Goal: Task Accomplishment & Management: Manage account settings

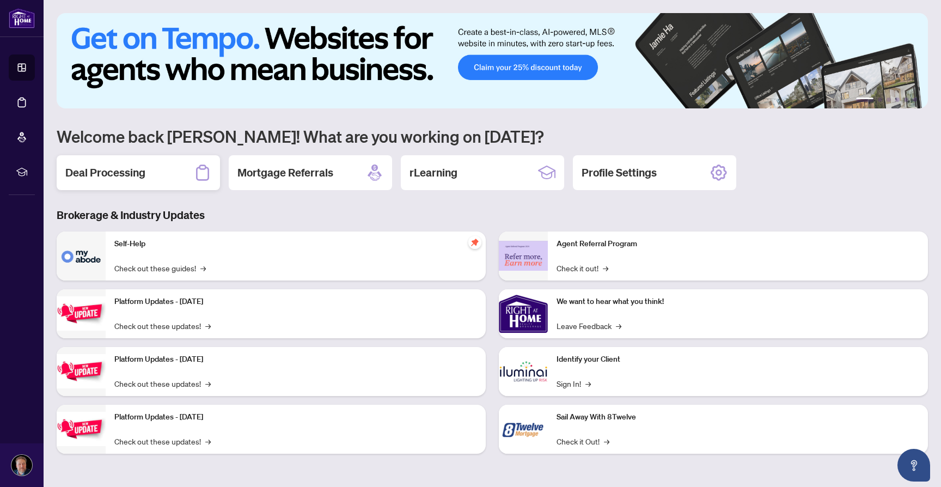
click at [137, 162] on div "Deal Processing" at bounding box center [138, 172] width 163 height 35
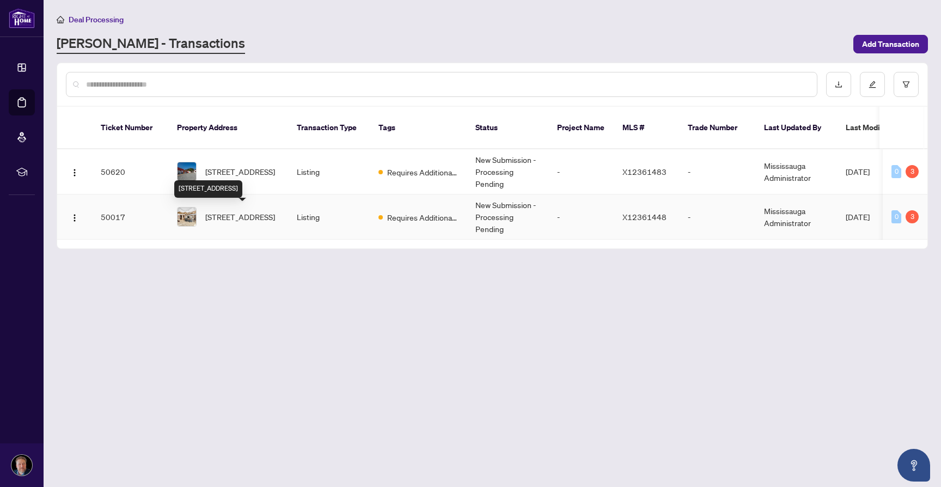
click at [250, 220] on span "[STREET_ADDRESS]" at bounding box center [240, 217] width 70 height 12
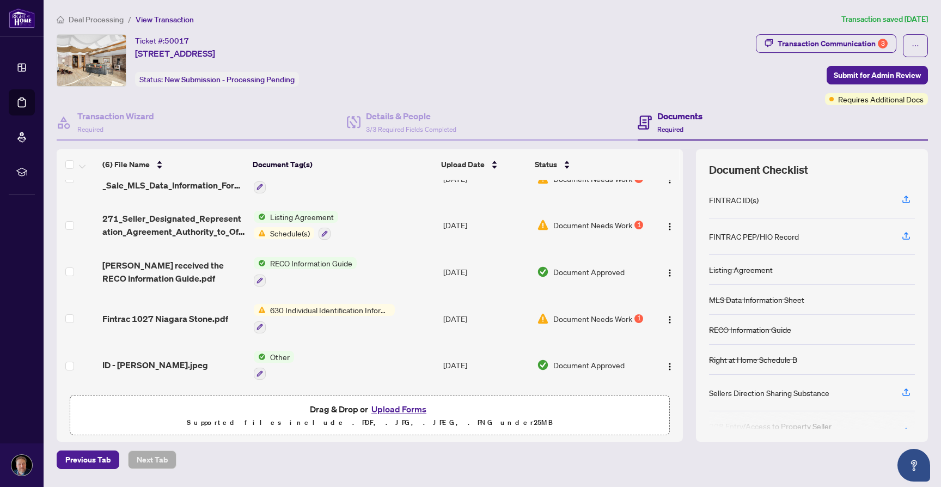
scroll to position [70, 0]
click at [670, 317] on img "button" at bounding box center [669, 321] width 9 height 9
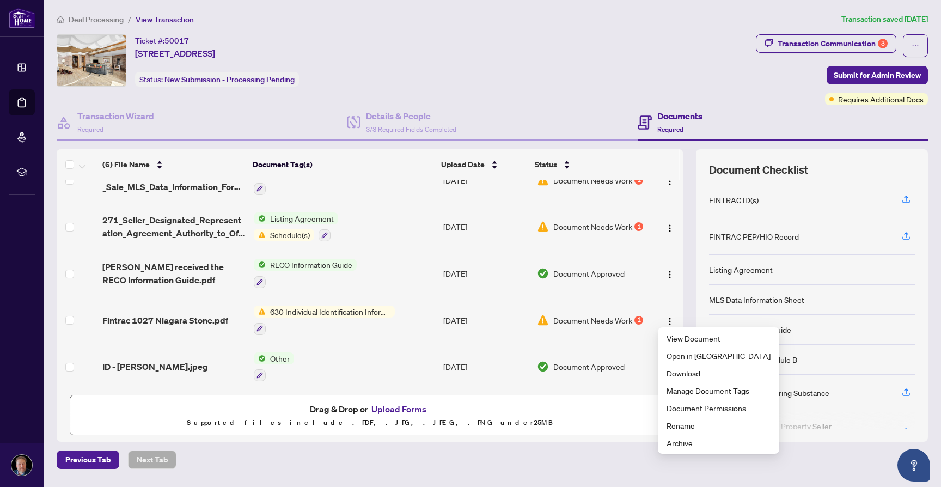
click at [624, 317] on span "Document Needs Work" at bounding box center [592, 320] width 79 height 12
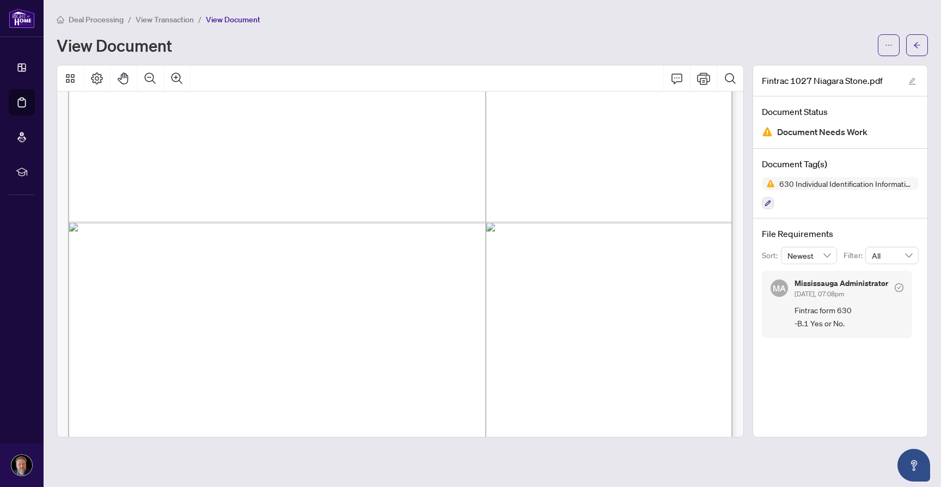
scroll to position [1170, 0]
click at [918, 44] on icon "arrow-left" at bounding box center [917, 45] width 8 height 8
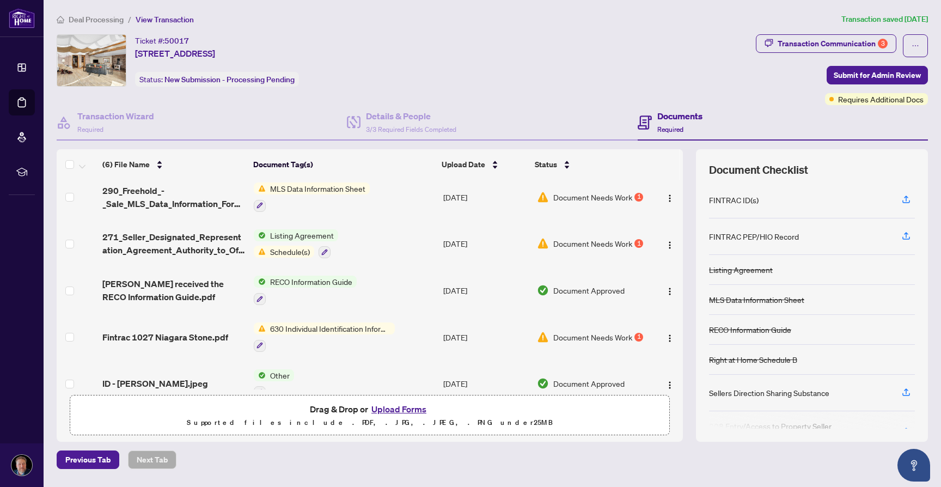
scroll to position [59, 0]
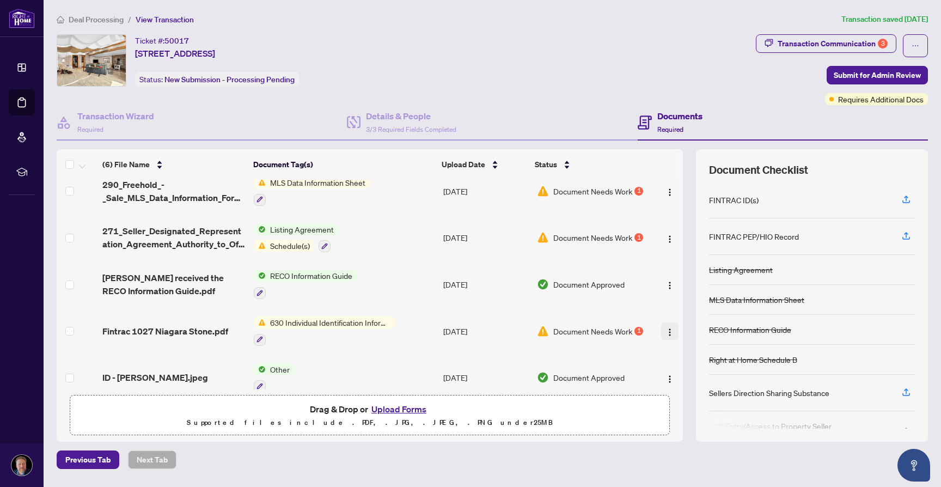
click at [666, 329] on img "button" at bounding box center [669, 332] width 9 height 9
click at [259, 334] on button "button" at bounding box center [260, 340] width 12 height 12
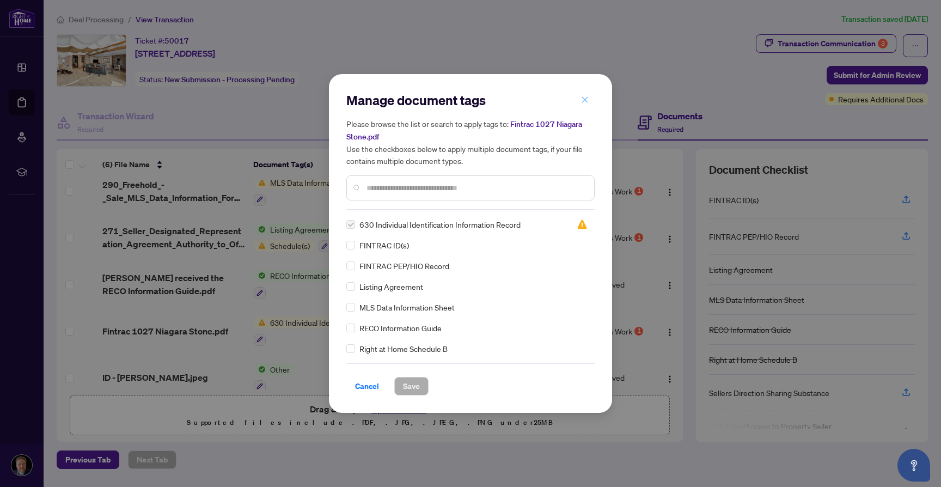
click at [586, 100] on icon "close" at bounding box center [585, 100] width 8 height 8
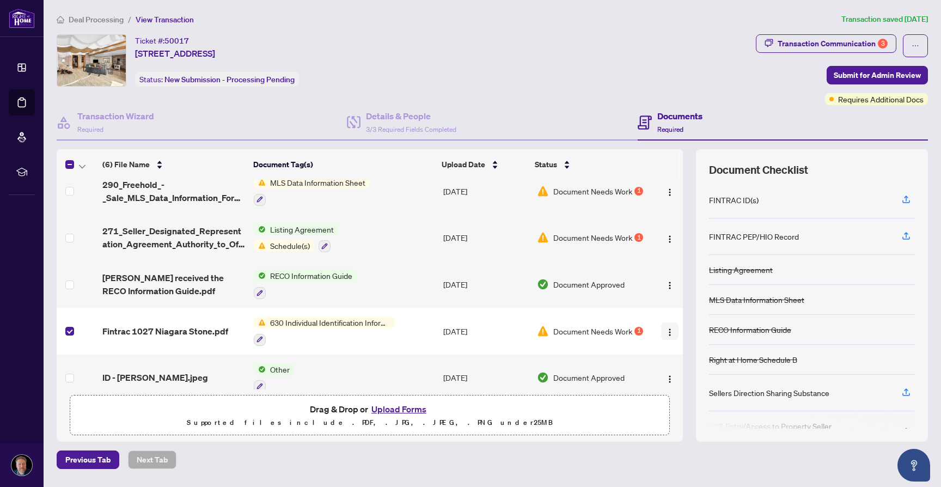
click at [665, 333] on span "button" at bounding box center [669, 331] width 9 height 12
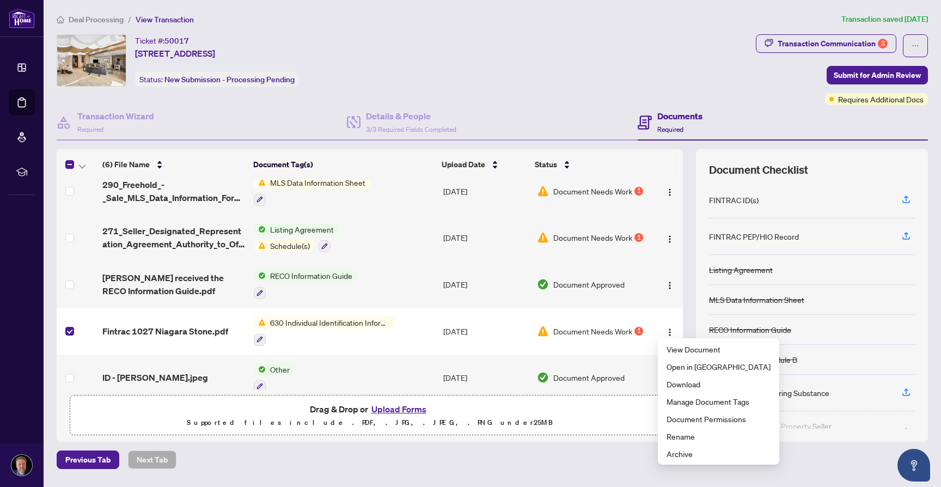
click at [382, 410] on button "Upload Forms" at bounding box center [399, 409] width 62 height 14
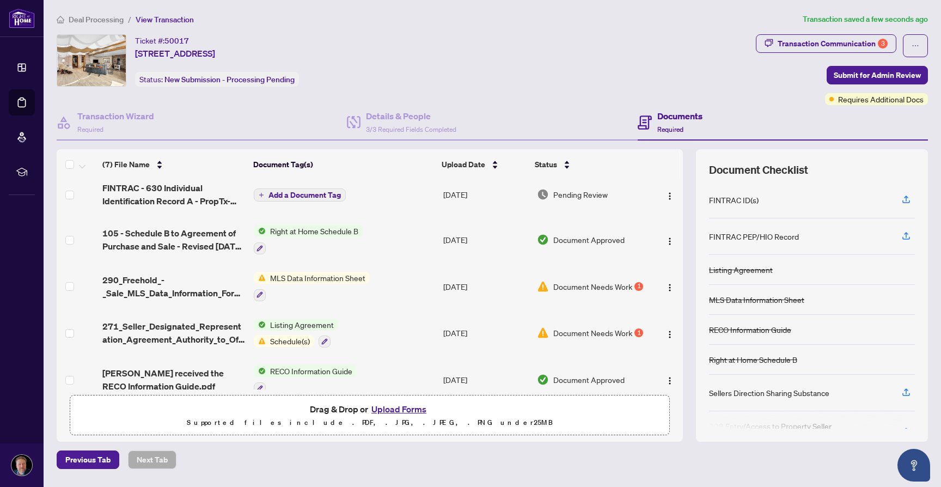
scroll to position [0, 0]
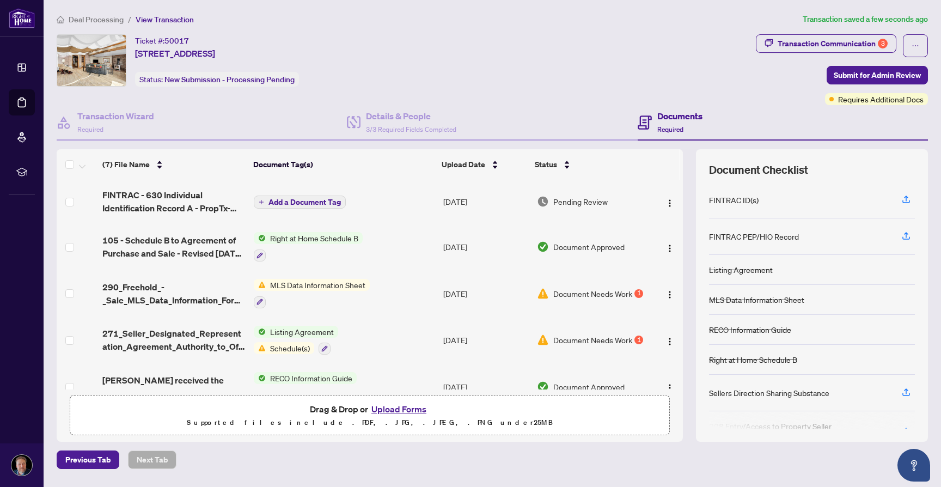
click at [309, 200] on span "Add a Document Tag" at bounding box center [304, 202] width 72 height 8
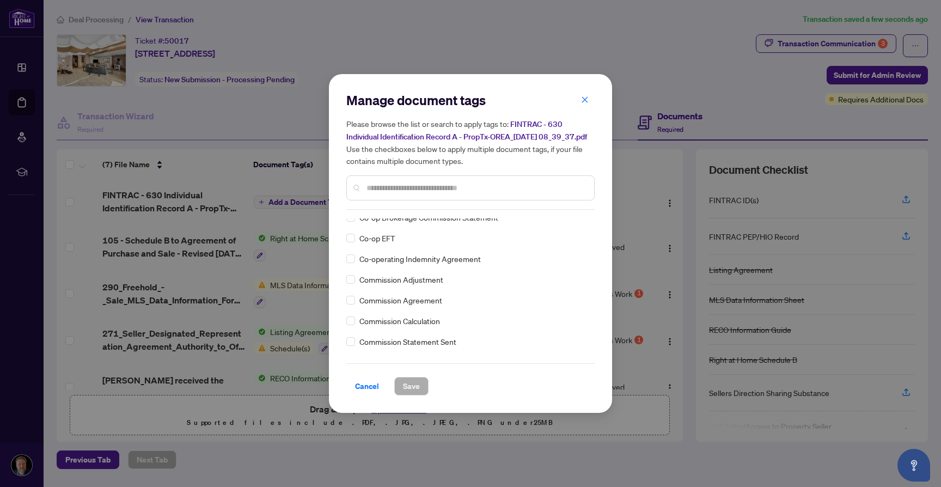
scroll to position [549, 0]
click at [406, 194] on input "text" at bounding box center [475, 188] width 219 height 12
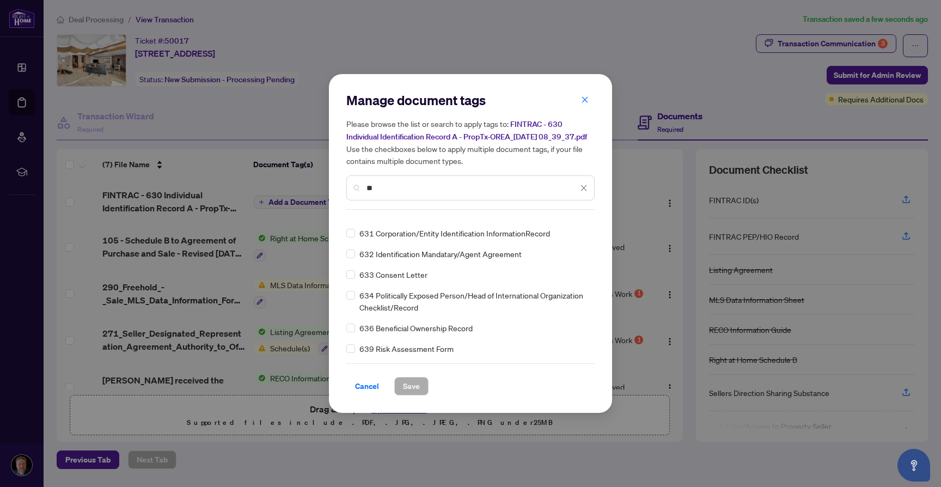
scroll to position [0, 0]
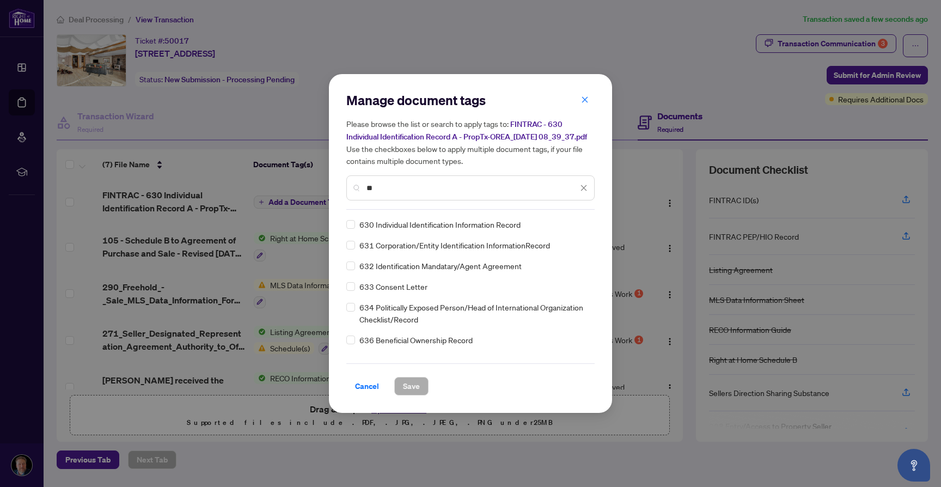
type input "**"
click at [420, 229] on span "630 Individual Identification Information Record" at bounding box center [439, 224] width 161 height 12
click at [406, 387] on span "Save" at bounding box center [411, 385] width 17 height 17
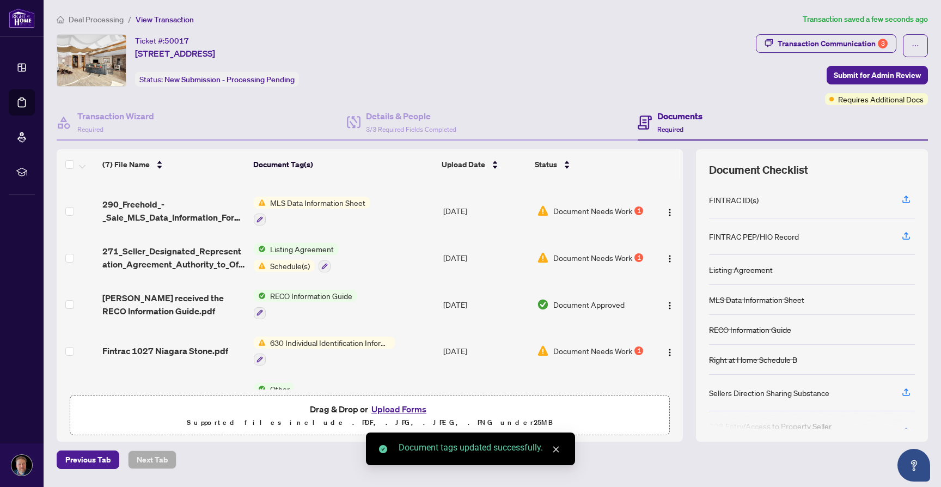
scroll to position [118, 0]
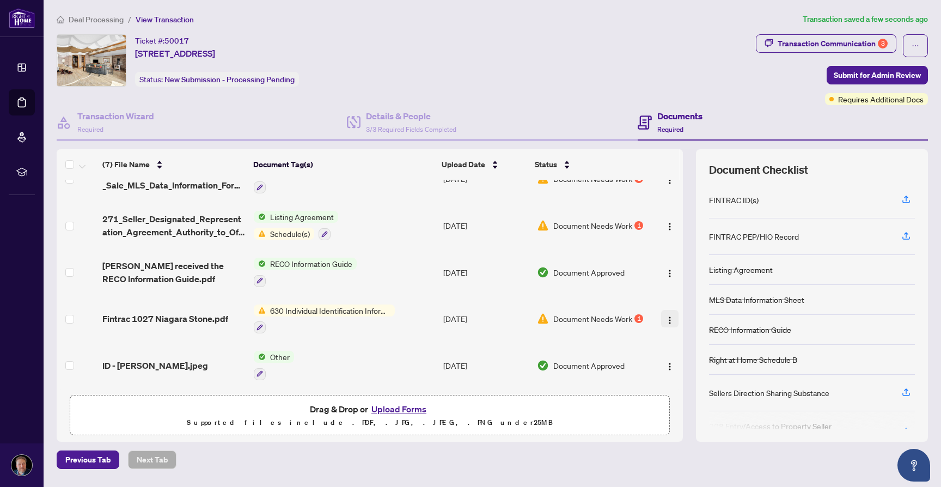
click at [666, 318] on img "button" at bounding box center [669, 320] width 9 height 9
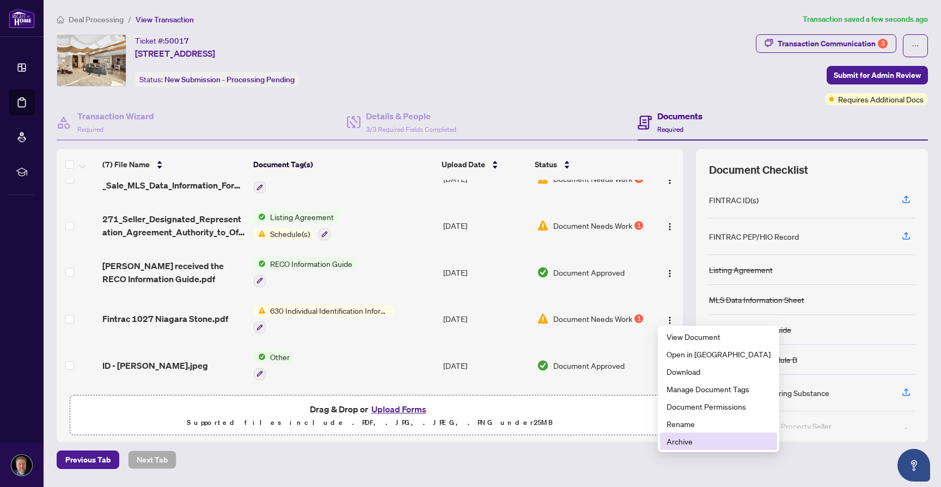
click at [675, 442] on span "Archive" at bounding box center [718, 441] width 104 height 12
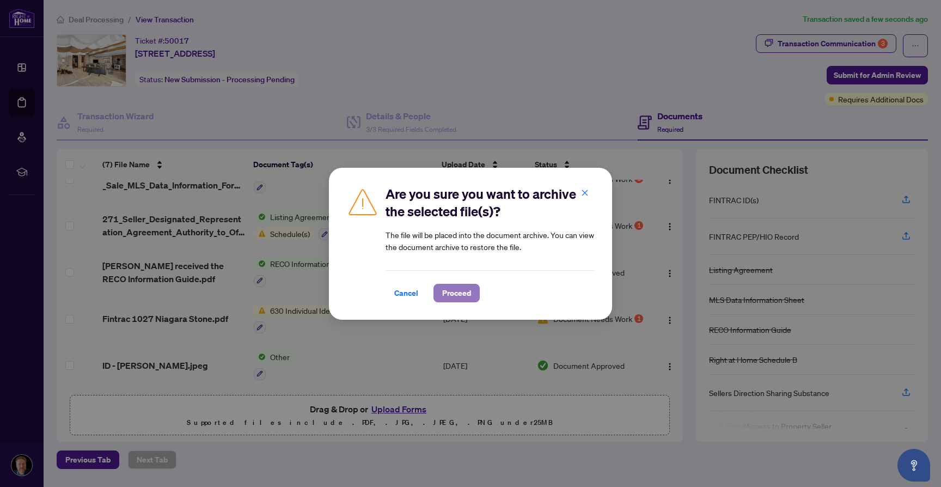
click at [455, 291] on span "Proceed" at bounding box center [456, 292] width 29 height 17
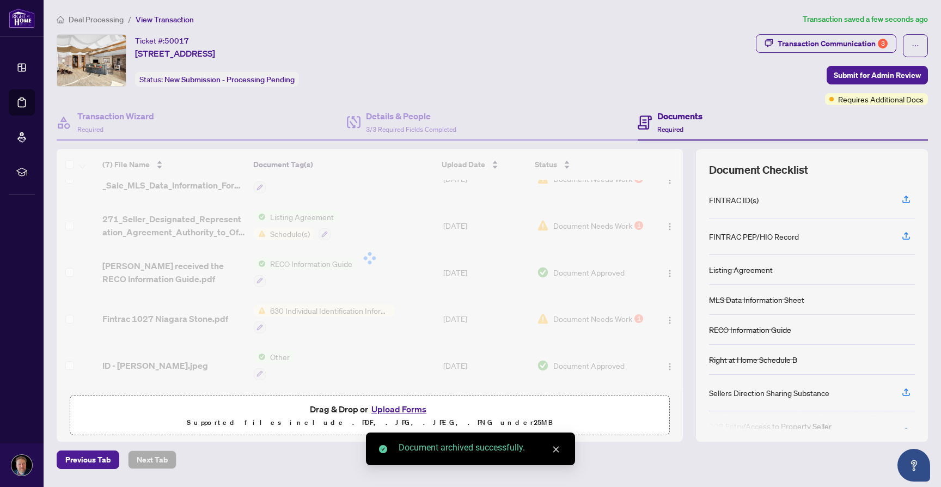
scroll to position [71, 0]
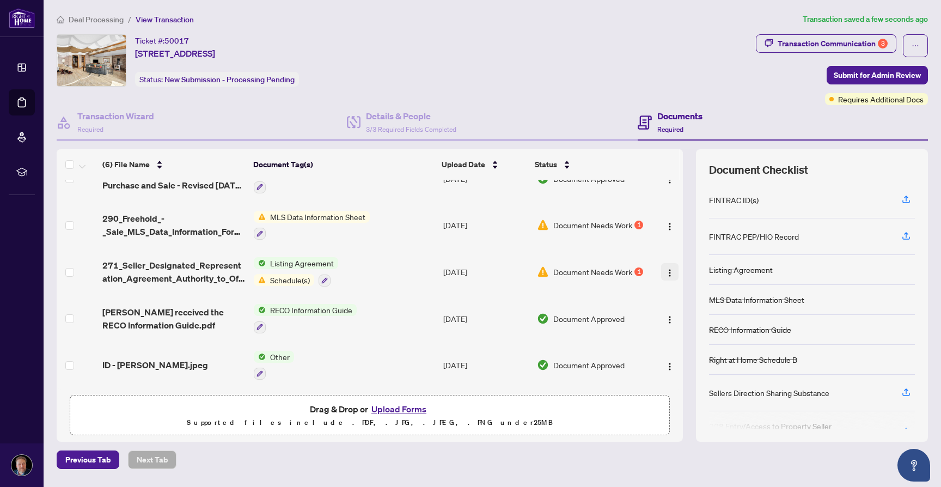
click at [666, 268] on img "button" at bounding box center [669, 272] width 9 height 9
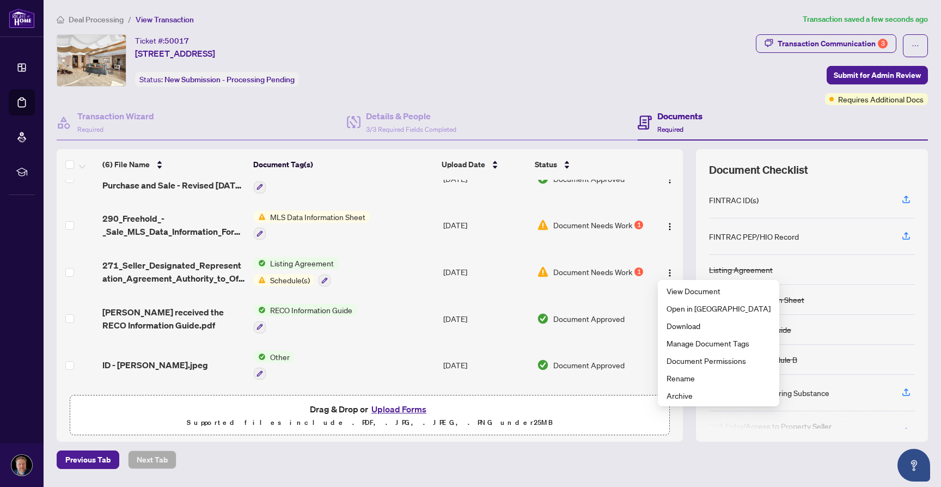
click at [599, 266] on span "Document Needs Work" at bounding box center [592, 272] width 79 height 12
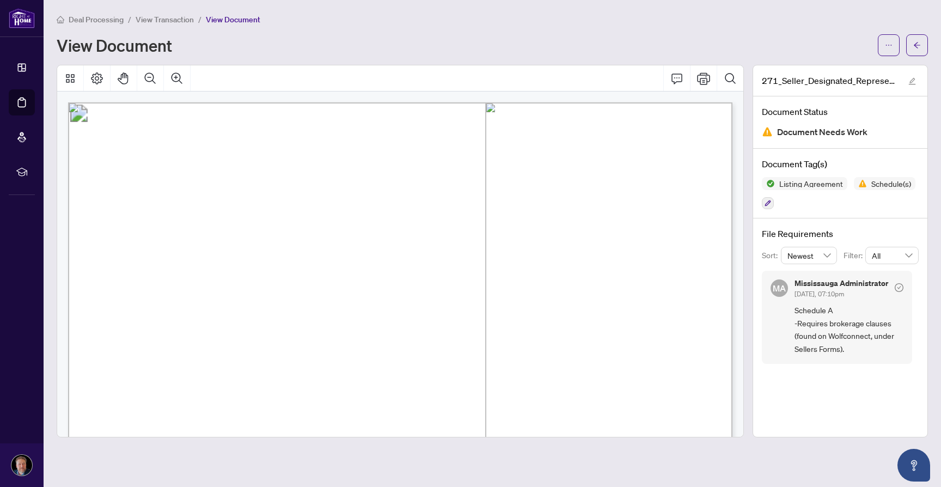
click at [223, 34] on div "View Document" at bounding box center [492, 45] width 871 height 22
click at [149, 22] on span "View Transaction" at bounding box center [165, 20] width 58 height 10
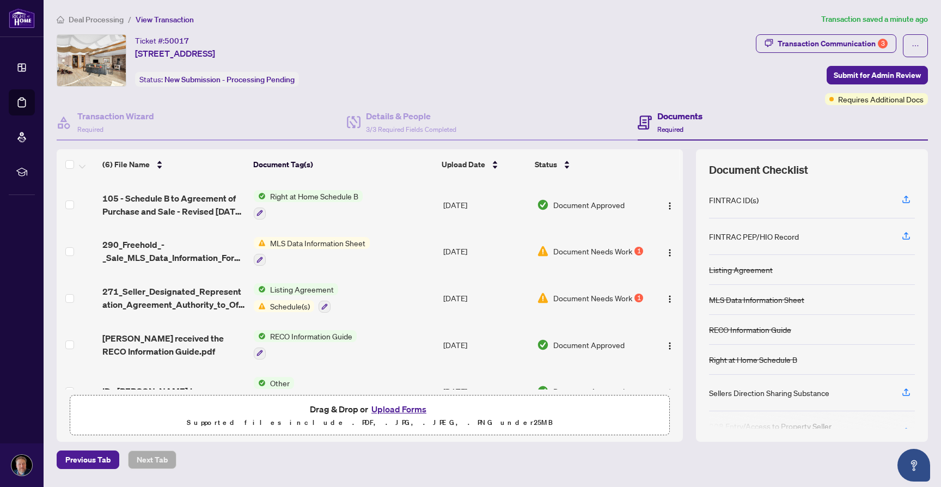
scroll to position [71, 0]
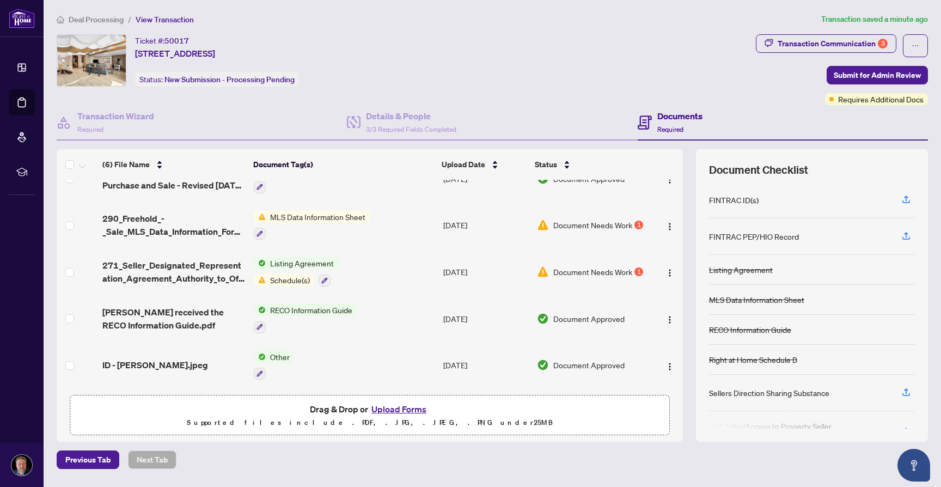
click at [99, 21] on span "Deal Processing" at bounding box center [96, 20] width 55 height 10
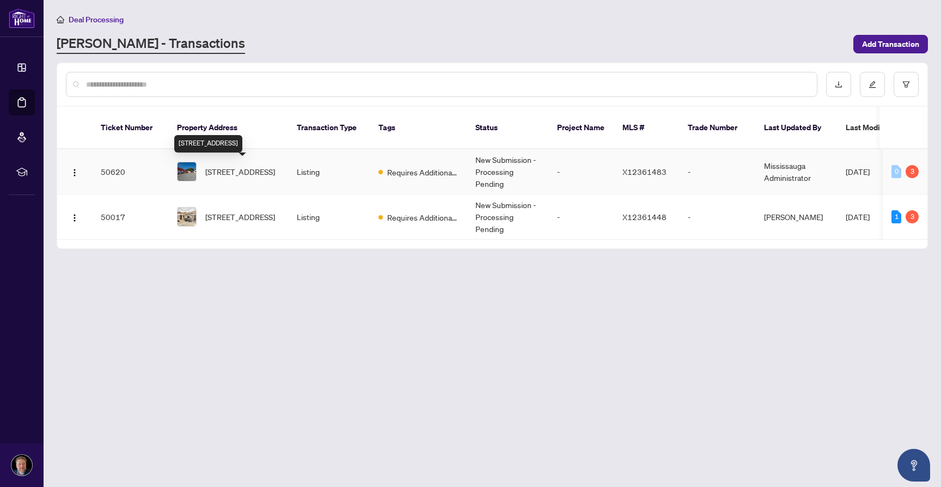
click at [237, 165] on span "[STREET_ADDRESS]" at bounding box center [240, 171] width 70 height 12
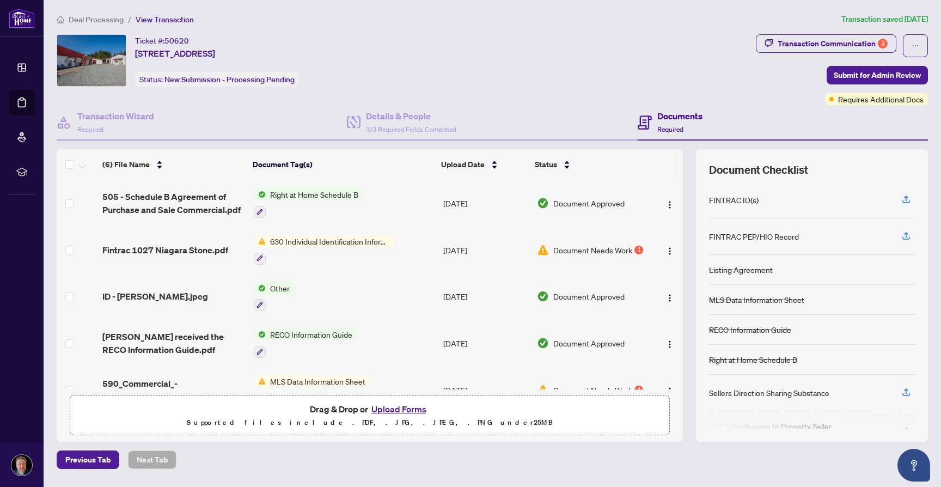
scroll to position [71, 0]
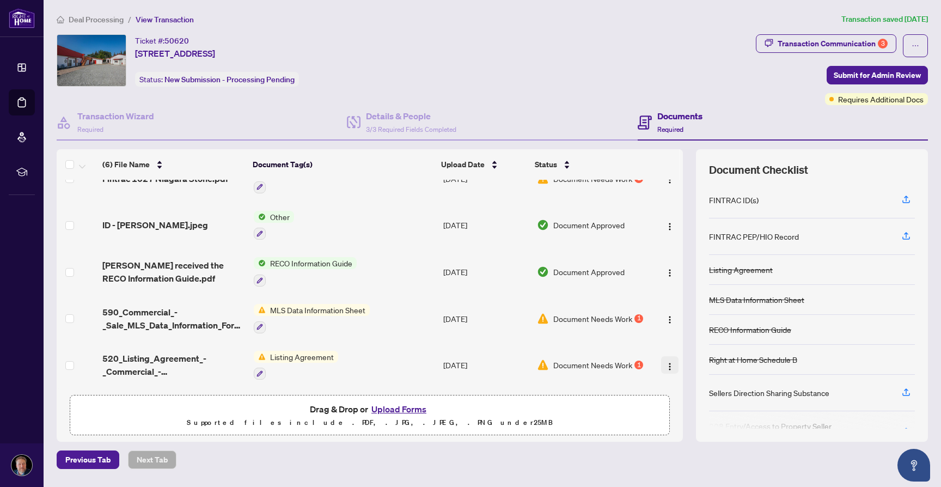
click at [665, 362] on img "button" at bounding box center [669, 366] width 9 height 9
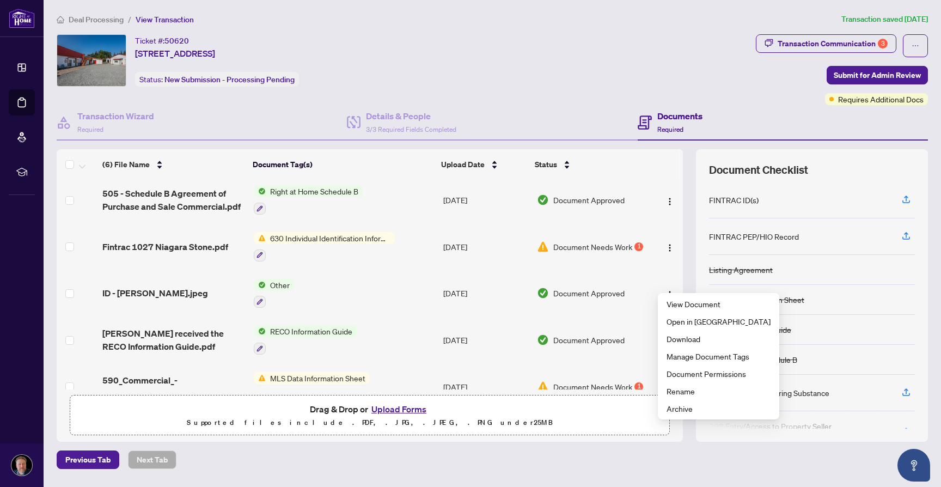
scroll to position [3, 0]
click at [409, 406] on button "Upload Forms" at bounding box center [399, 409] width 62 height 14
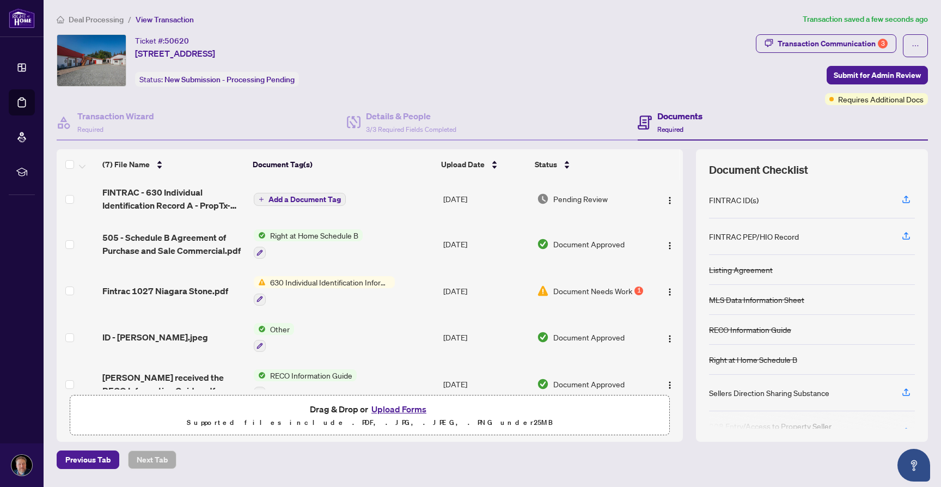
click at [309, 193] on button "Add a Document Tag" at bounding box center [300, 199] width 92 height 13
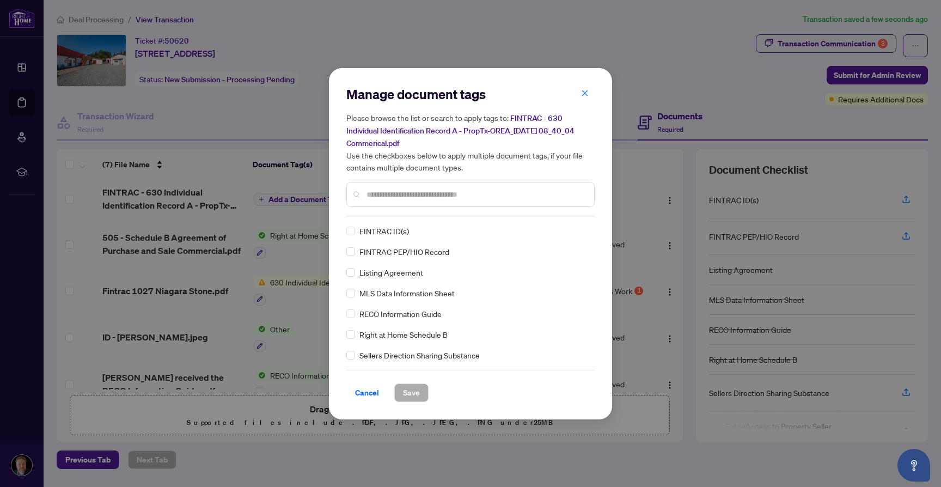
click at [407, 194] on input "text" at bounding box center [475, 194] width 219 height 12
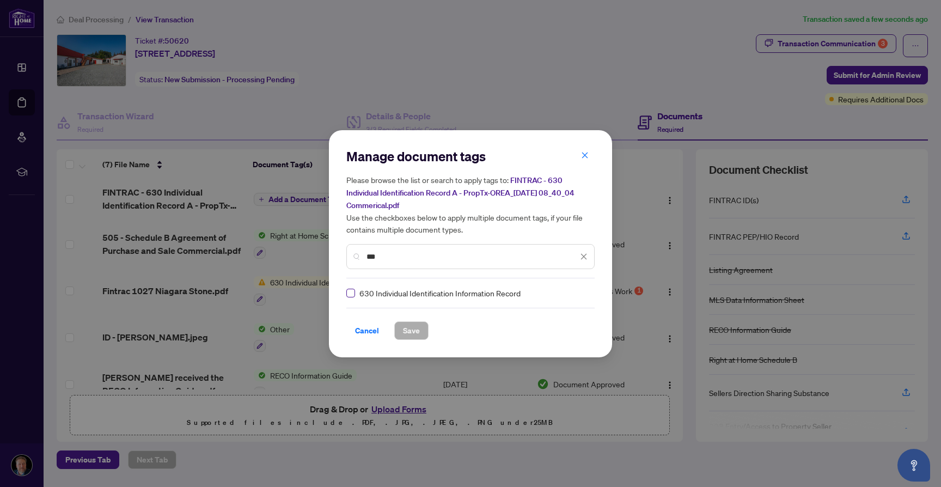
type input "***"
click at [409, 328] on span "Save" at bounding box center [411, 330] width 17 height 17
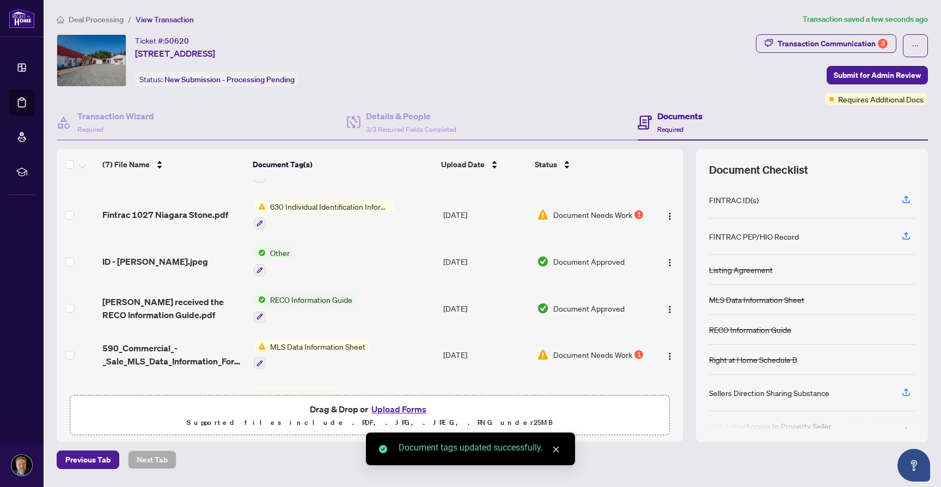
scroll to position [70, 0]
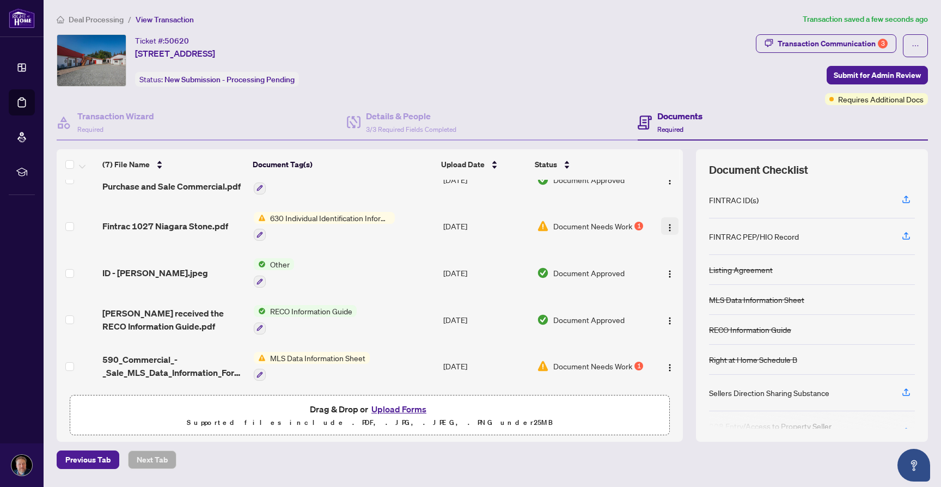
click at [667, 229] on img "button" at bounding box center [669, 227] width 9 height 9
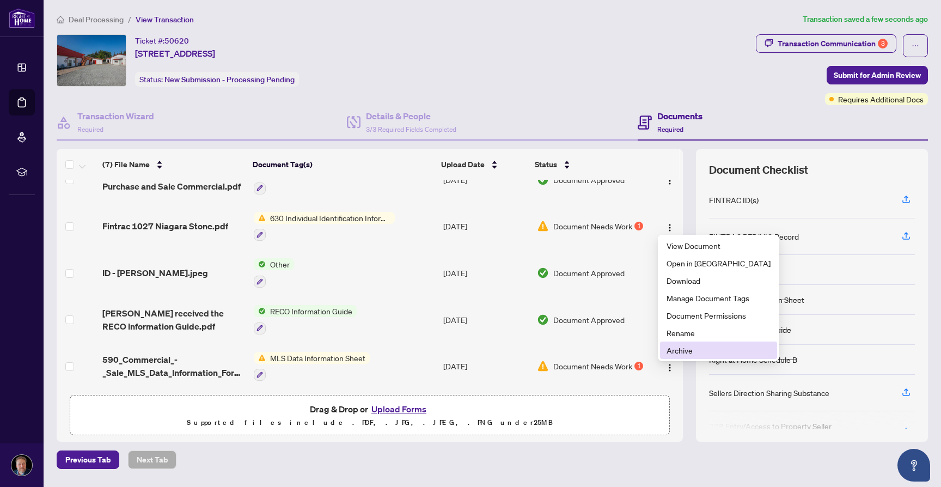
click at [677, 350] on span "Archive" at bounding box center [718, 350] width 104 height 12
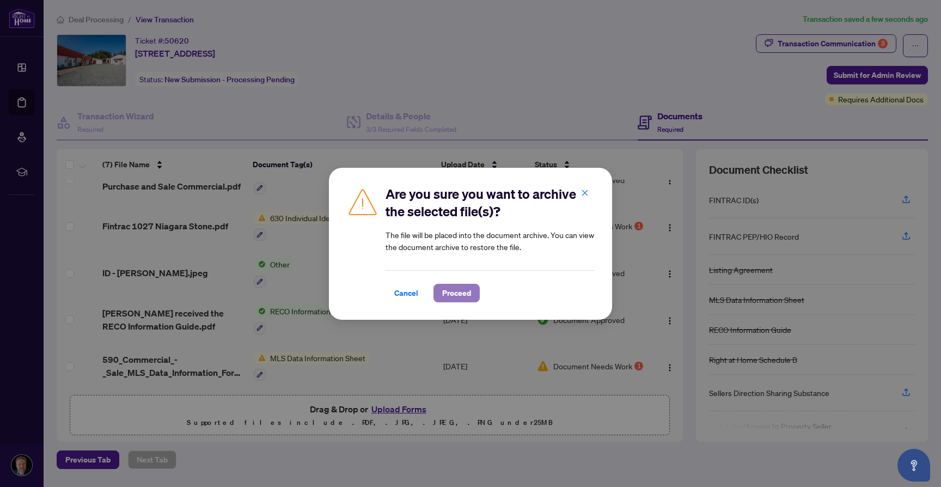
click at [453, 297] on span "Proceed" at bounding box center [456, 292] width 29 height 17
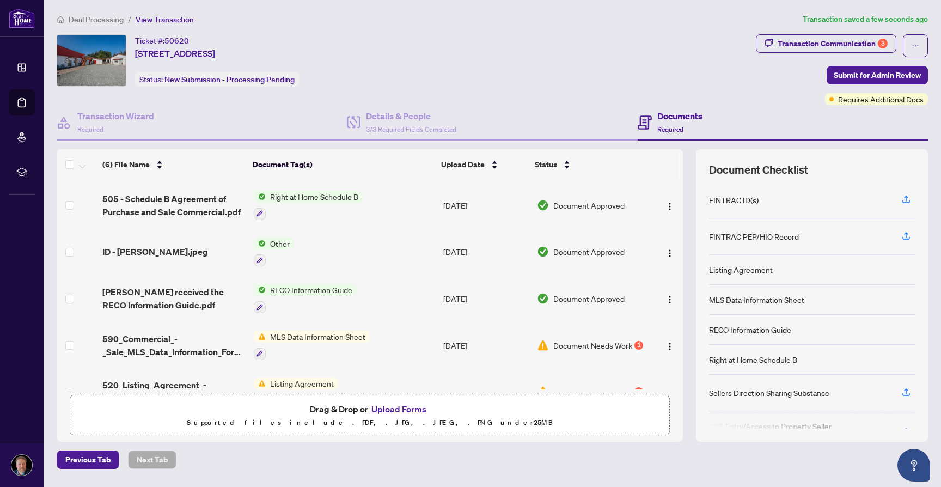
scroll to position [65, 0]
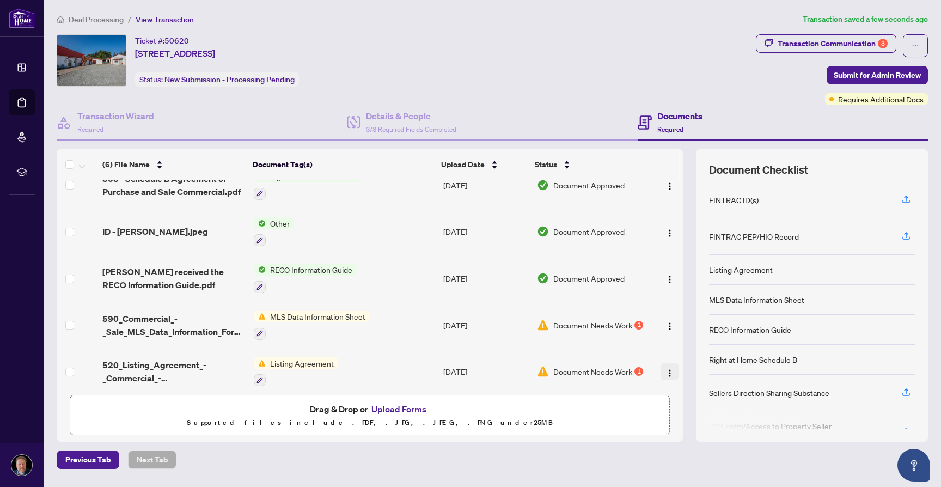
click at [665, 370] on img "button" at bounding box center [669, 373] width 9 height 9
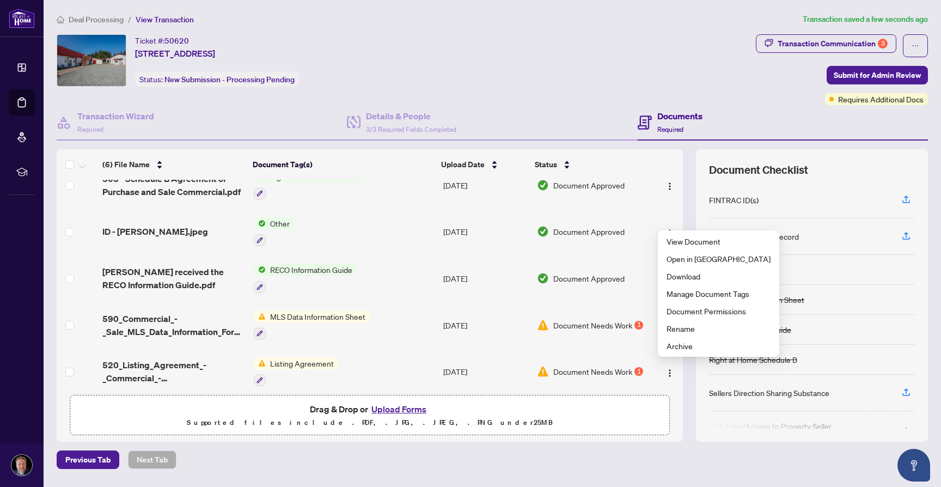
click at [609, 369] on span "Document Needs Work" at bounding box center [592, 371] width 79 height 12
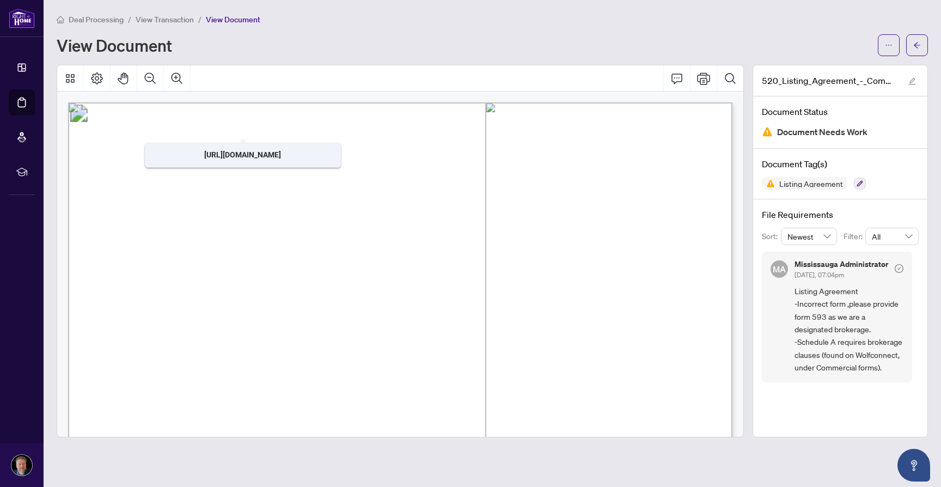
click at [173, 19] on span "View Transaction" at bounding box center [165, 20] width 58 height 10
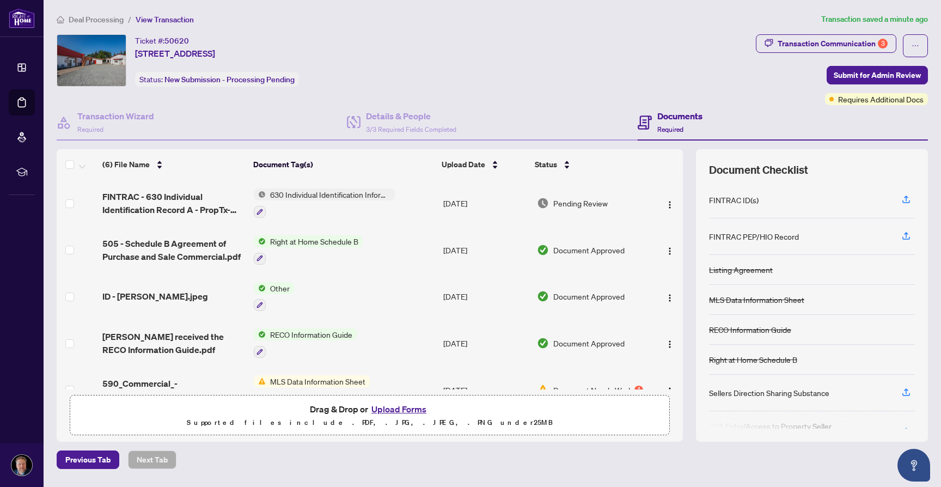
scroll to position [71, 0]
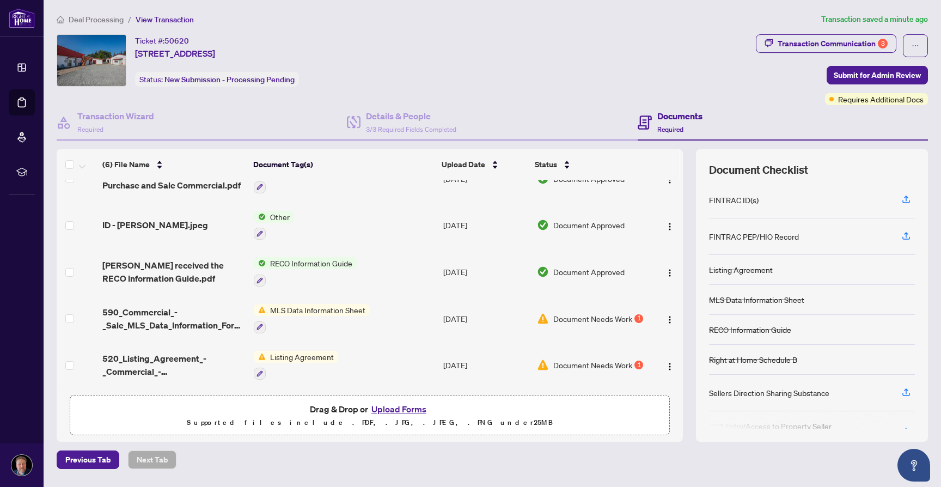
click at [614, 316] on span "Document Needs Work" at bounding box center [592, 318] width 79 height 12
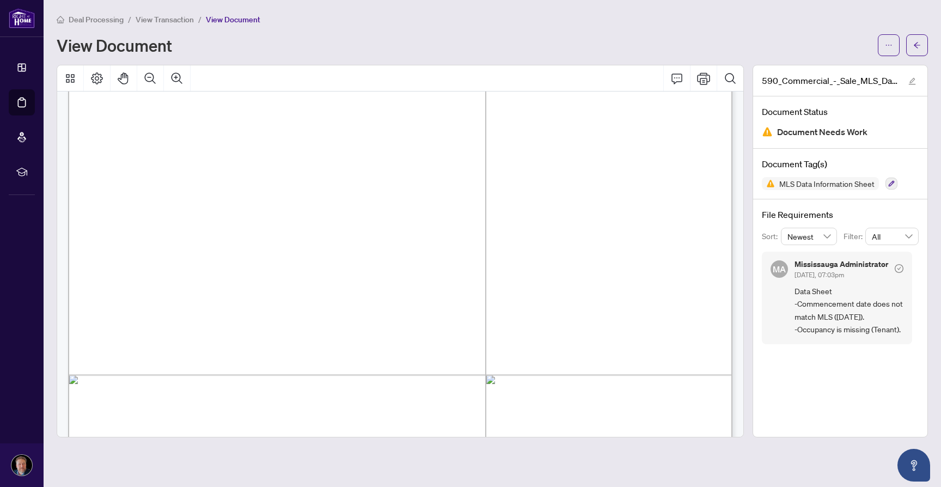
scroll to position [7196, 0]
drag, startPoint x: 631, startPoint y: 342, endPoint x: 640, endPoint y: 336, distance: 10.3
click at [302, 337] on span "(255 characters)" at bounding box center [279, 339] width 46 height 9
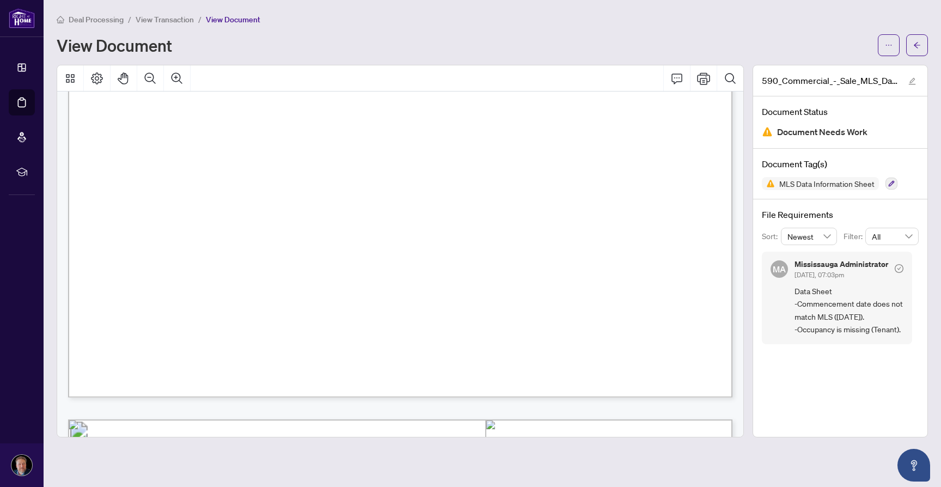
scroll to position [6239, 0]
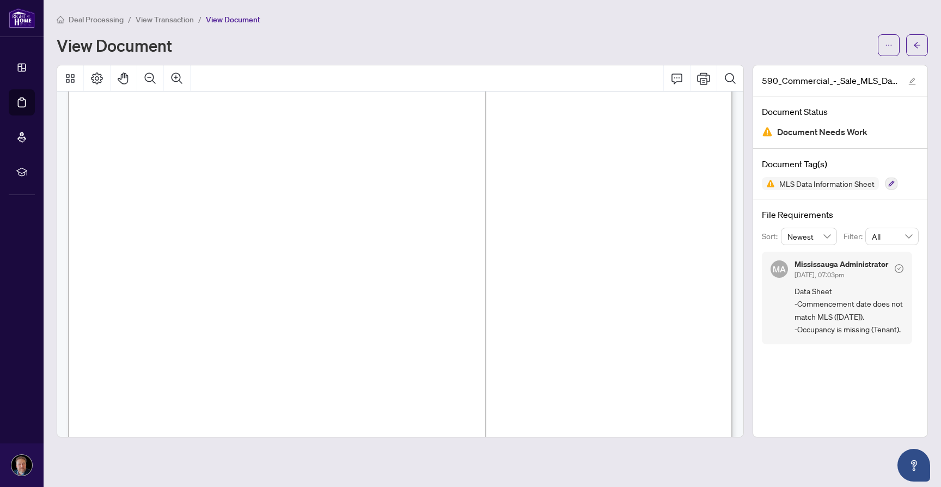
click at [100, 20] on span "Deal Processing" at bounding box center [96, 20] width 55 height 10
